Goal: Find specific page/section: Find specific page/section

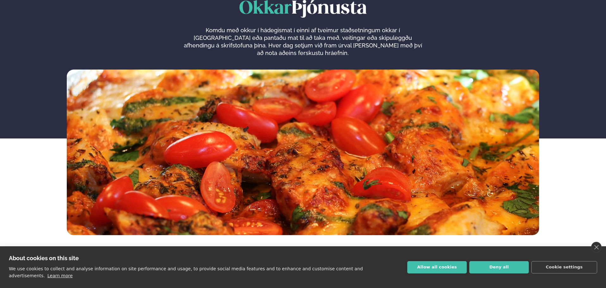
scroll to position [63, 0]
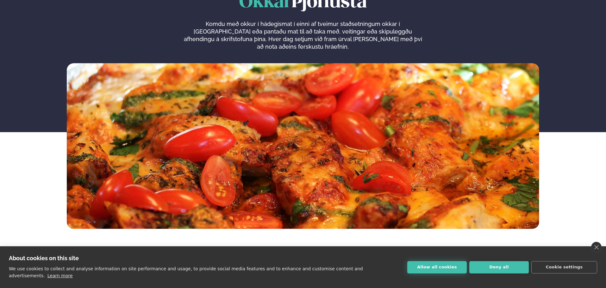
click at [439, 269] on button "Allow all cookies" at bounding box center [436, 267] width 59 height 12
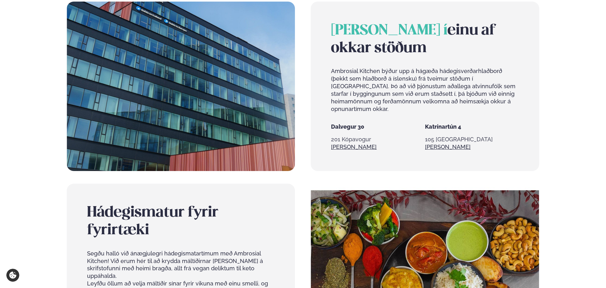
scroll to position [316, 0]
click at [346, 143] on link "[PERSON_NAME]" at bounding box center [354, 147] width 46 height 8
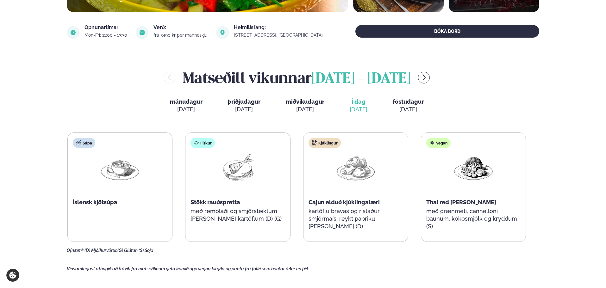
scroll to position [221, 0]
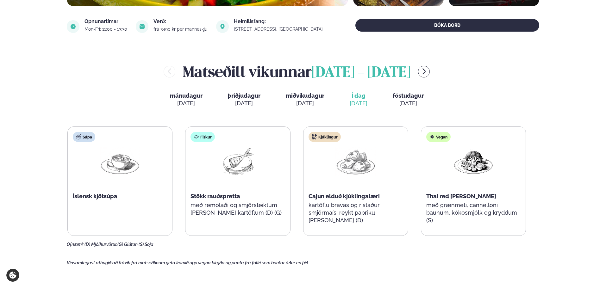
click at [300, 95] on span "miðvikudagur" at bounding box center [305, 95] width 39 height 7
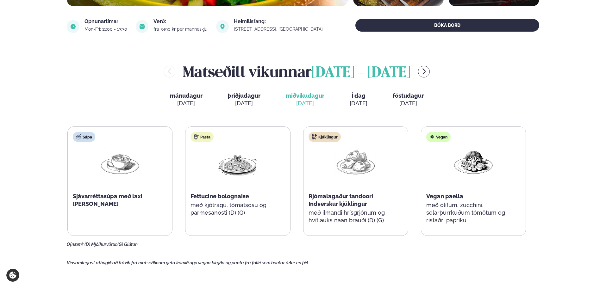
click at [401, 96] on span "föstudagur" at bounding box center [408, 95] width 31 height 7
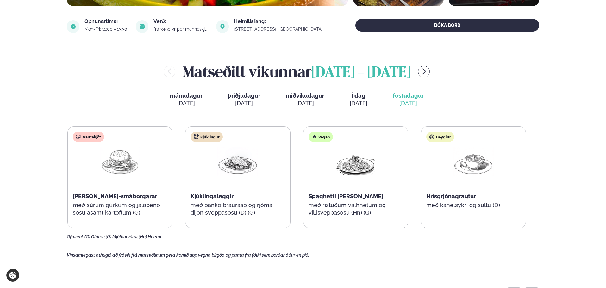
click at [255, 94] on span "þriðjudagur" at bounding box center [244, 95] width 33 height 7
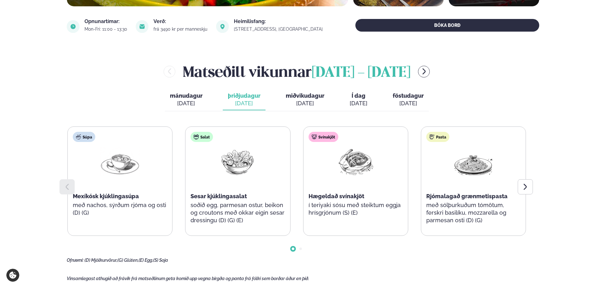
click at [189, 94] on span "mánudagur" at bounding box center [186, 95] width 33 height 7
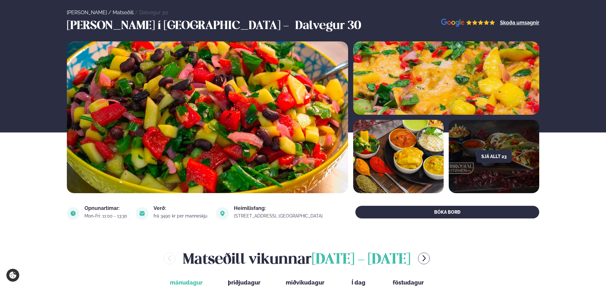
scroll to position [32, 0]
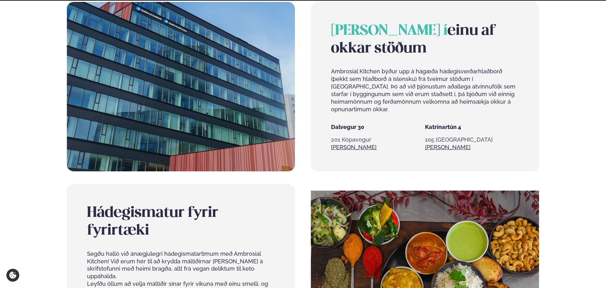
scroll to position [316, 0]
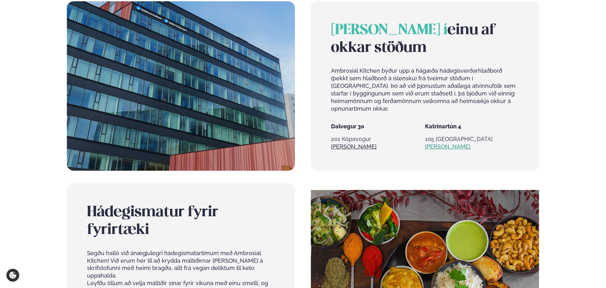
click at [439, 143] on link "[PERSON_NAME]" at bounding box center [448, 147] width 46 height 8
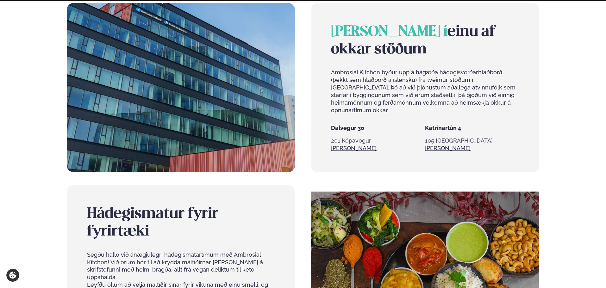
scroll to position [316, 0]
